Goal: Transaction & Acquisition: Obtain resource

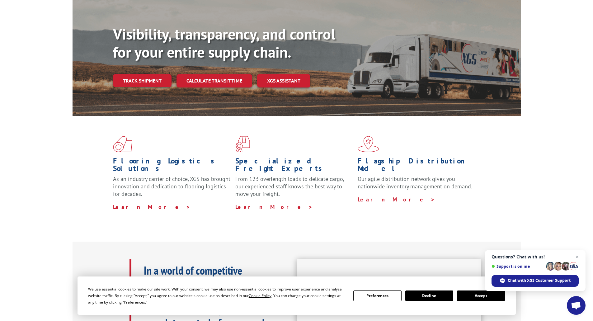
scroll to position [62, 0]
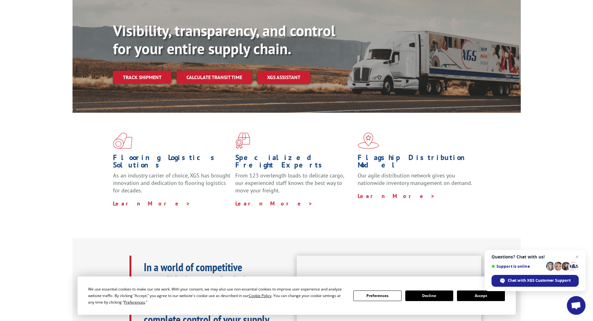
click at [468, 293] on button "Accept" at bounding box center [481, 295] width 48 height 11
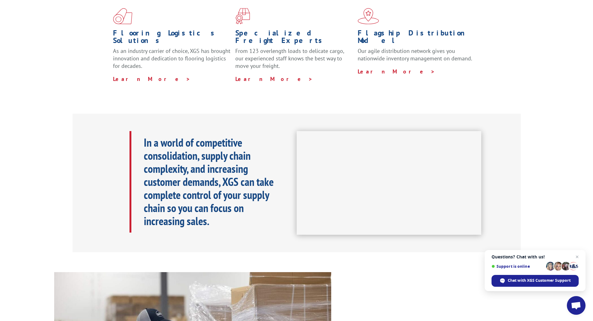
scroll to position [0, 0]
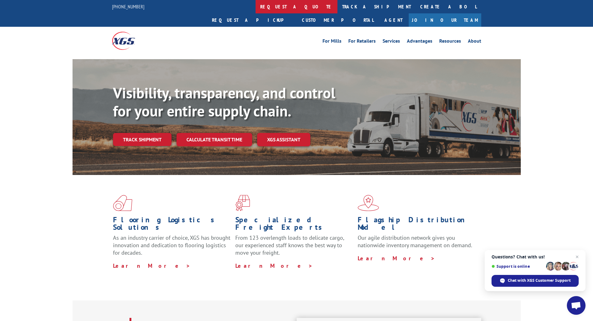
click at [255, 7] on link "request a quote" at bounding box center [296, 6] width 82 height 13
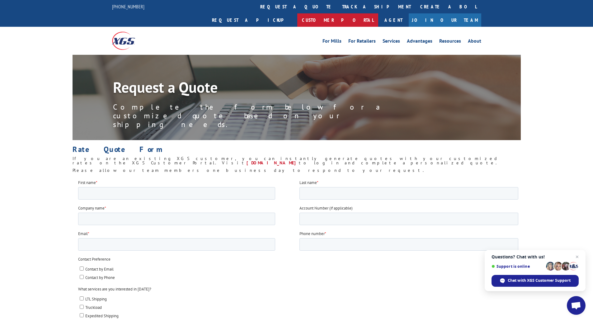
click at [378, 13] on link "Customer Portal" at bounding box center [337, 19] width 81 height 13
